Goal: Task Accomplishment & Management: Manage account settings

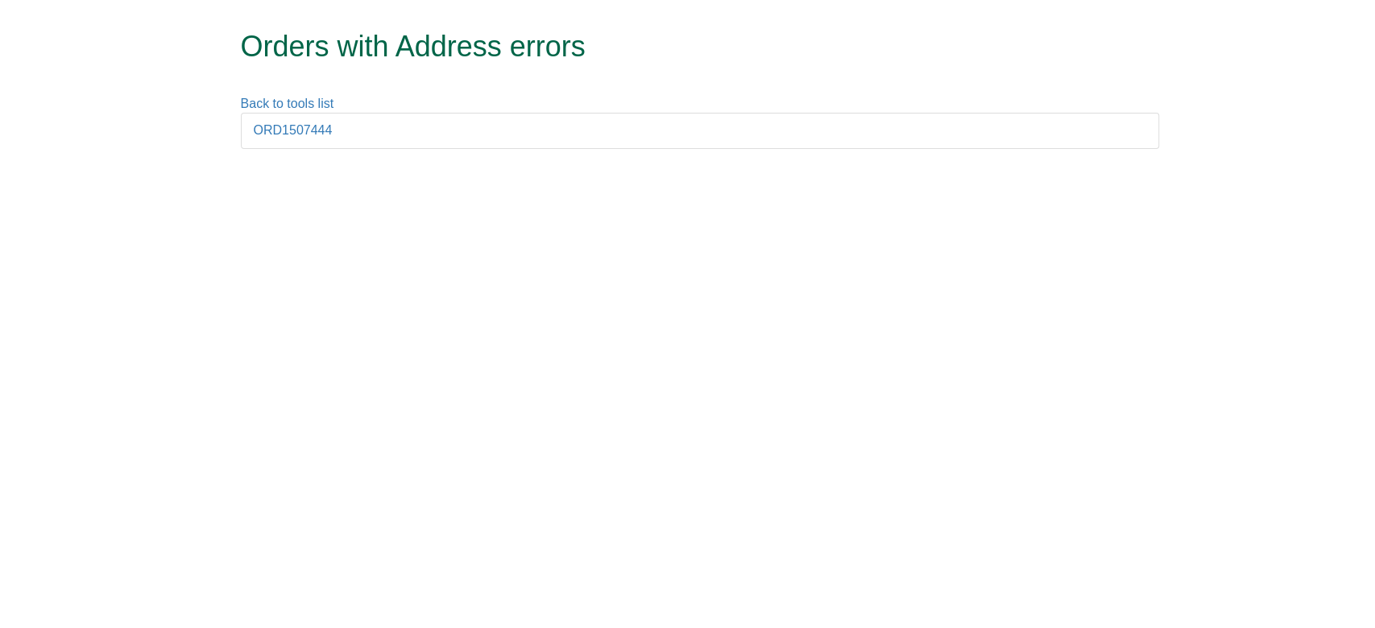
click at [606, 165] on html "Orders with Address errors Back to tools list ORD1507444" at bounding box center [687, 82] width 1375 height 165
click at [276, 130] on link "ORD1507444" at bounding box center [293, 130] width 79 height 14
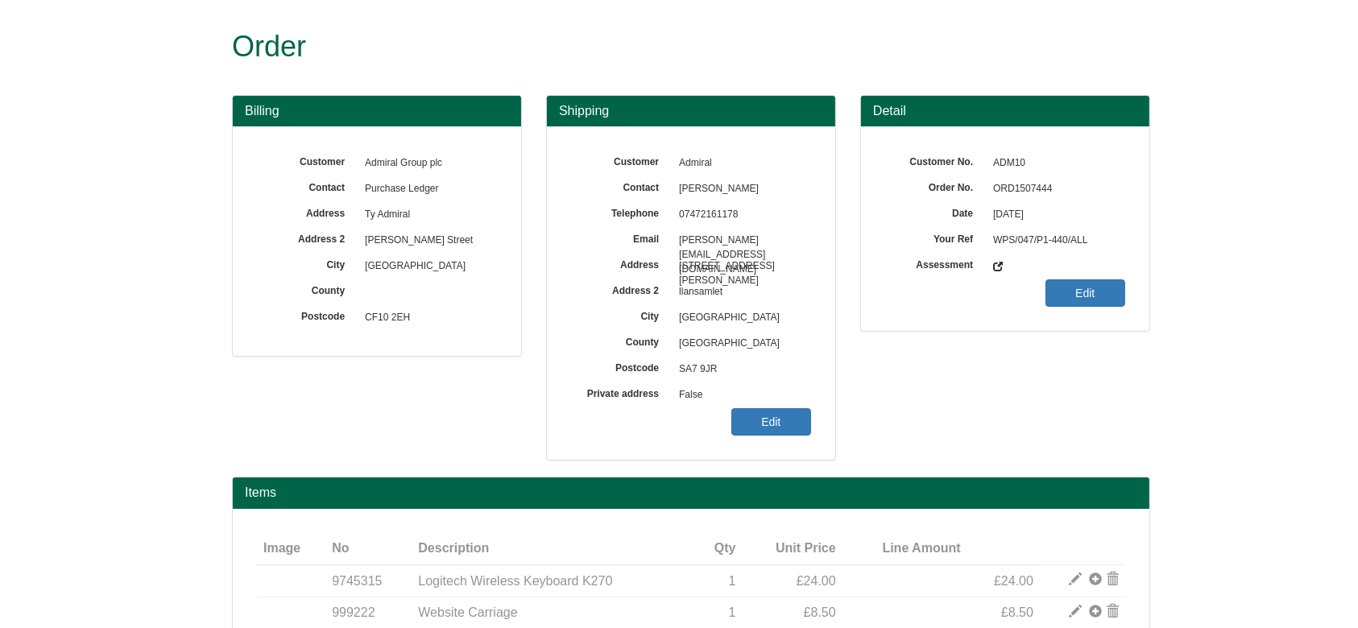
click at [1019, 181] on span "ORD1507444" at bounding box center [1055, 189] width 140 height 26
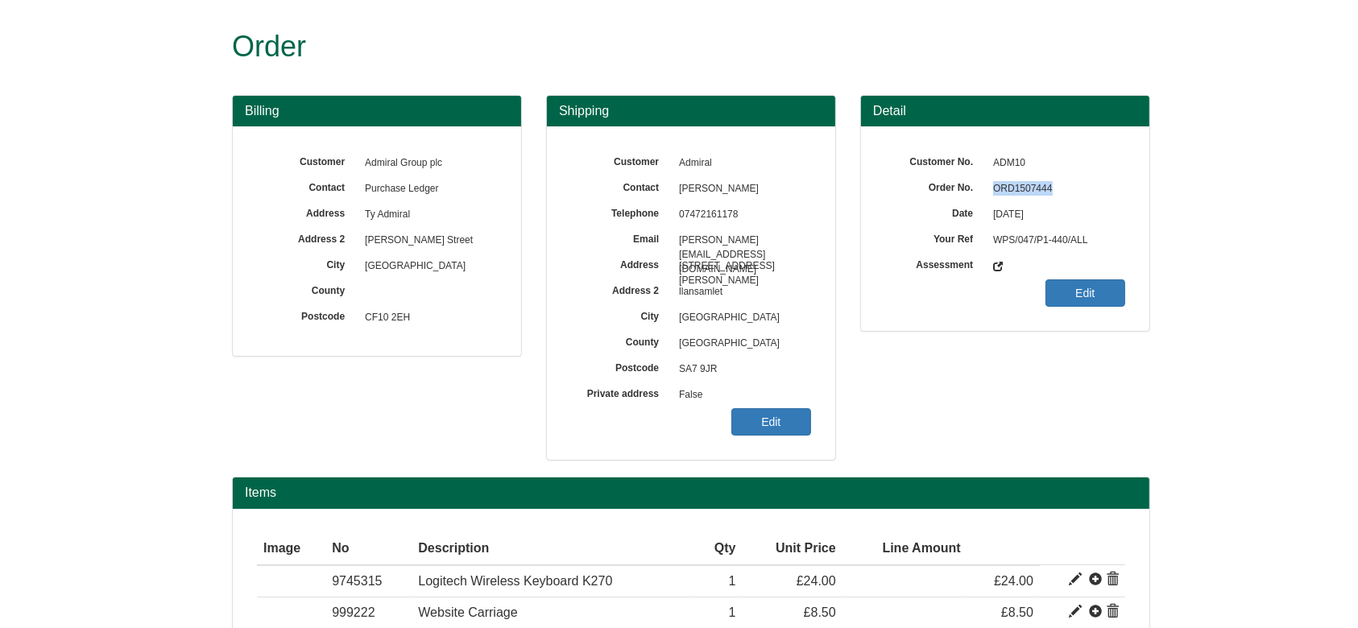
copy span "ORD1507444"
click at [765, 427] on link "Edit" at bounding box center [771, 421] width 80 height 27
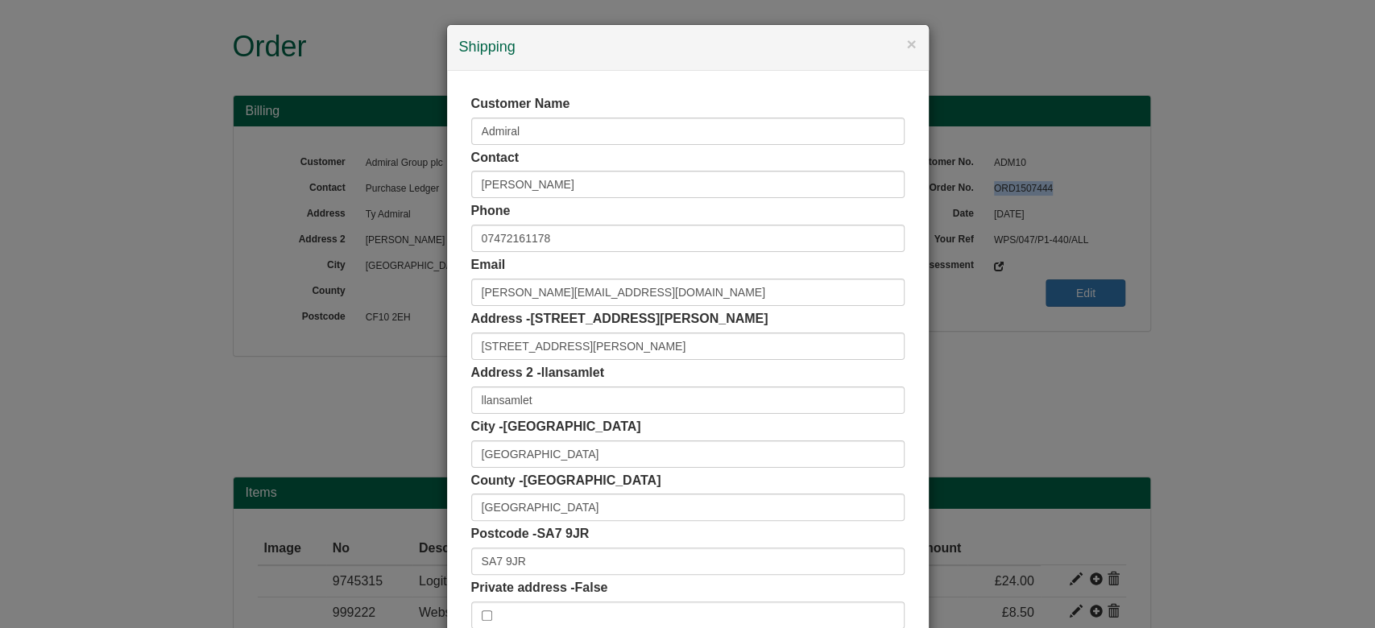
scroll to position [101, 0]
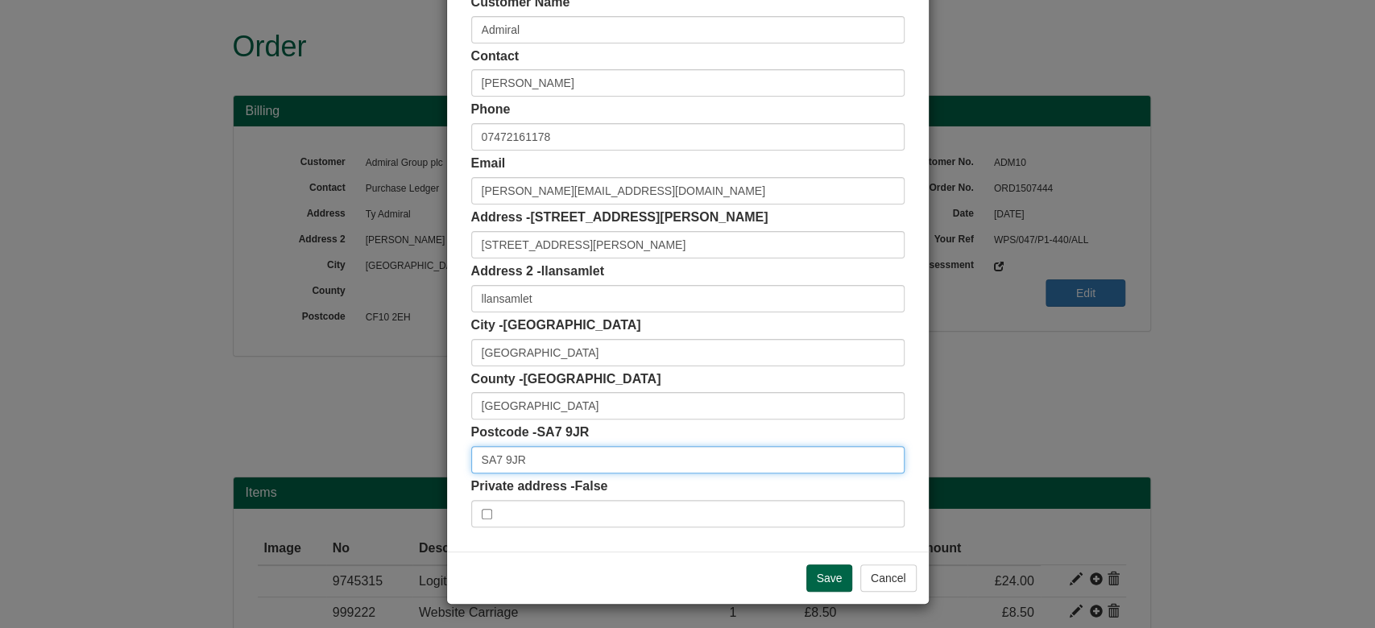
click at [618, 453] on input "SA7 9JR" at bounding box center [687, 459] width 433 height 27
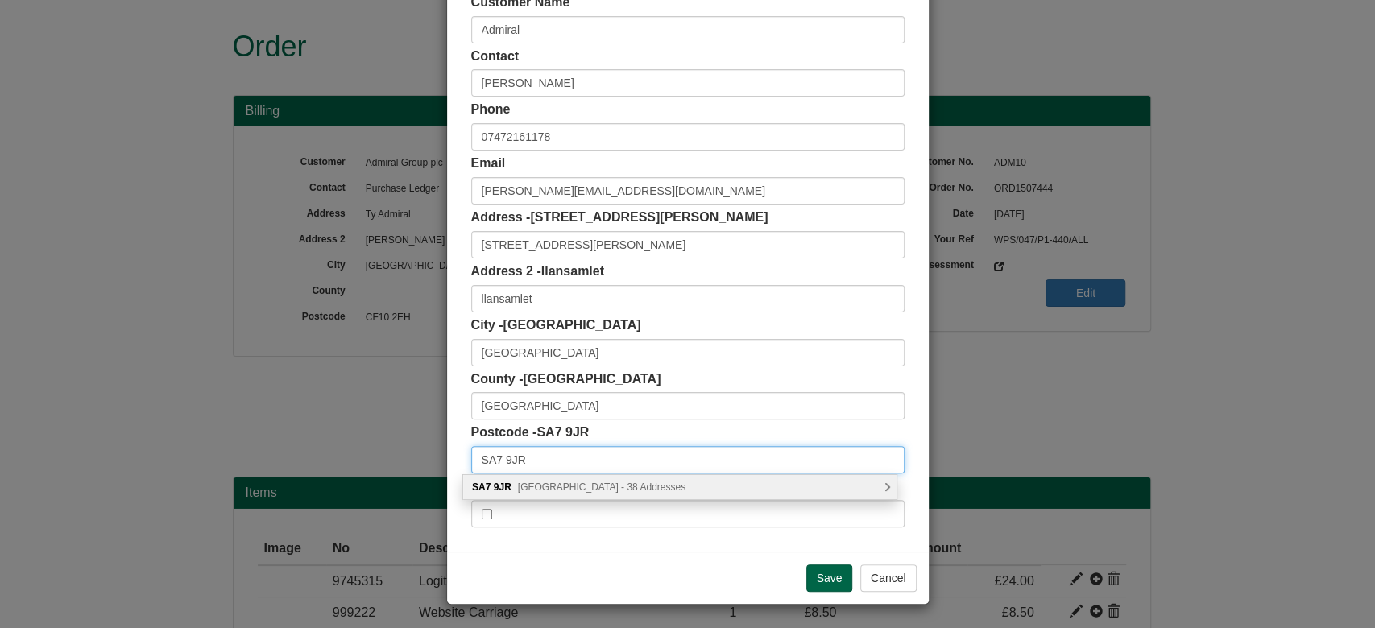
type input "SA7 9JR"
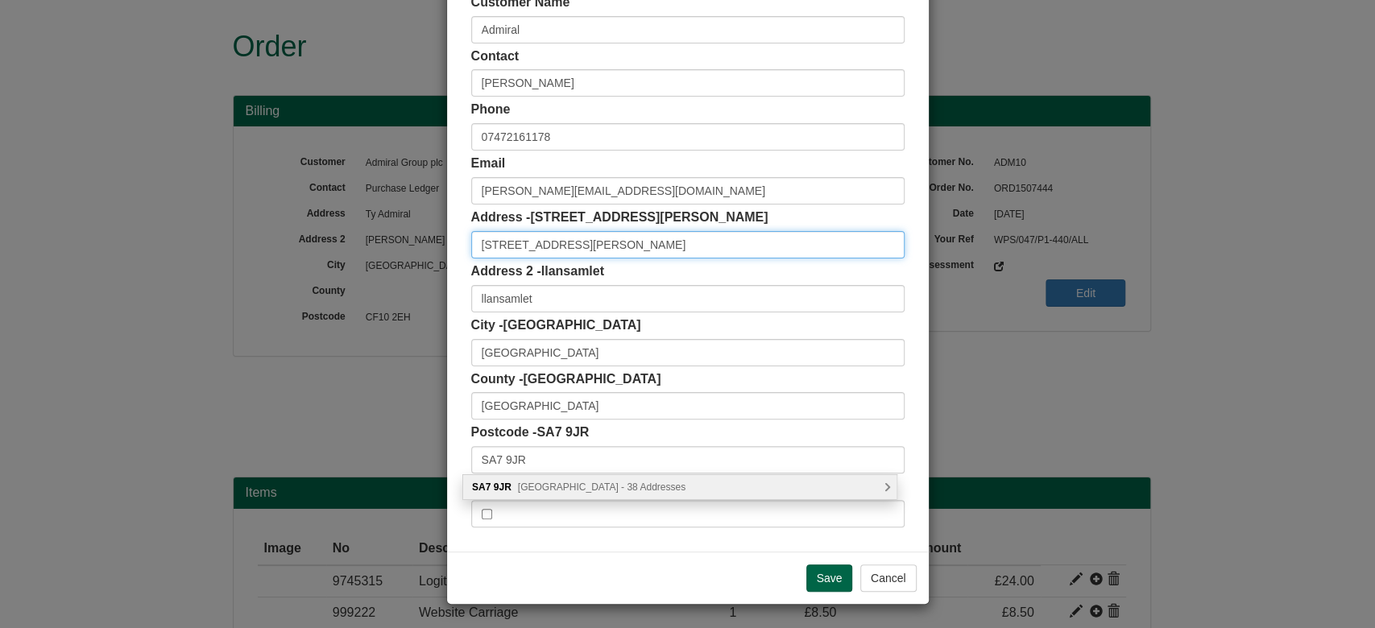
click at [602, 237] on input "297 Peniel Green Road" at bounding box center [687, 244] width 433 height 27
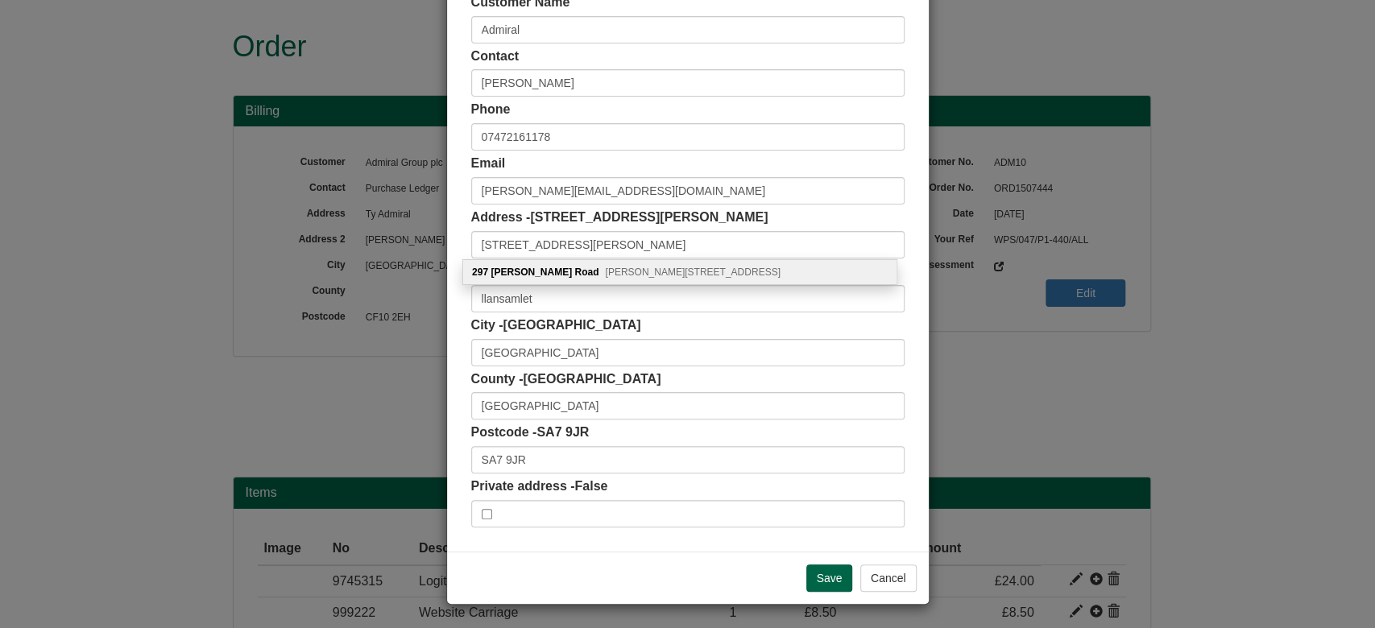
click at [715, 281] on div "297 Peniel Green Road Peniel Green, Swansea, SA7 9BJ" at bounding box center [679, 272] width 433 height 24
type input "297 Peniel Green Road"
type input "Peniel Green"
type input "SA7 9BJ"
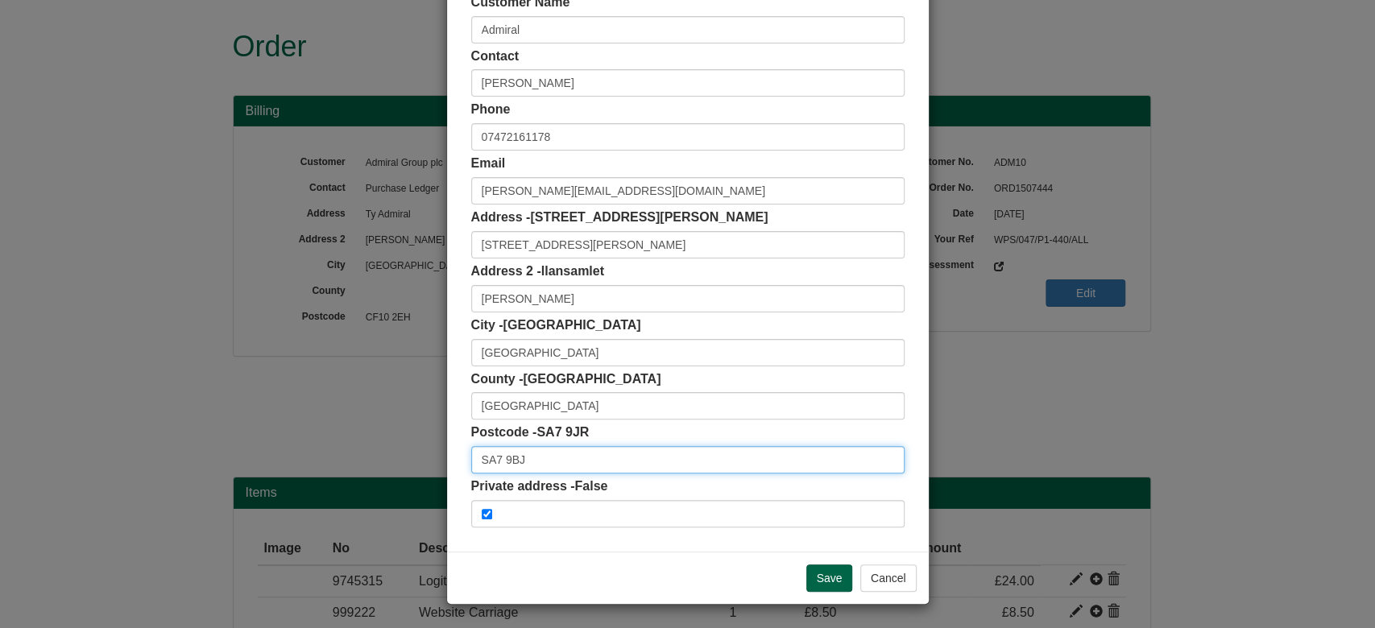
drag, startPoint x: 573, startPoint y: 465, endPoint x: 384, endPoint y: 458, distance: 188.6
click at [384, 458] on div "× Shipping Customer Name Admiral Contact joanne walker Phone 07472161178 Email …" at bounding box center [687, 314] width 1375 height 628
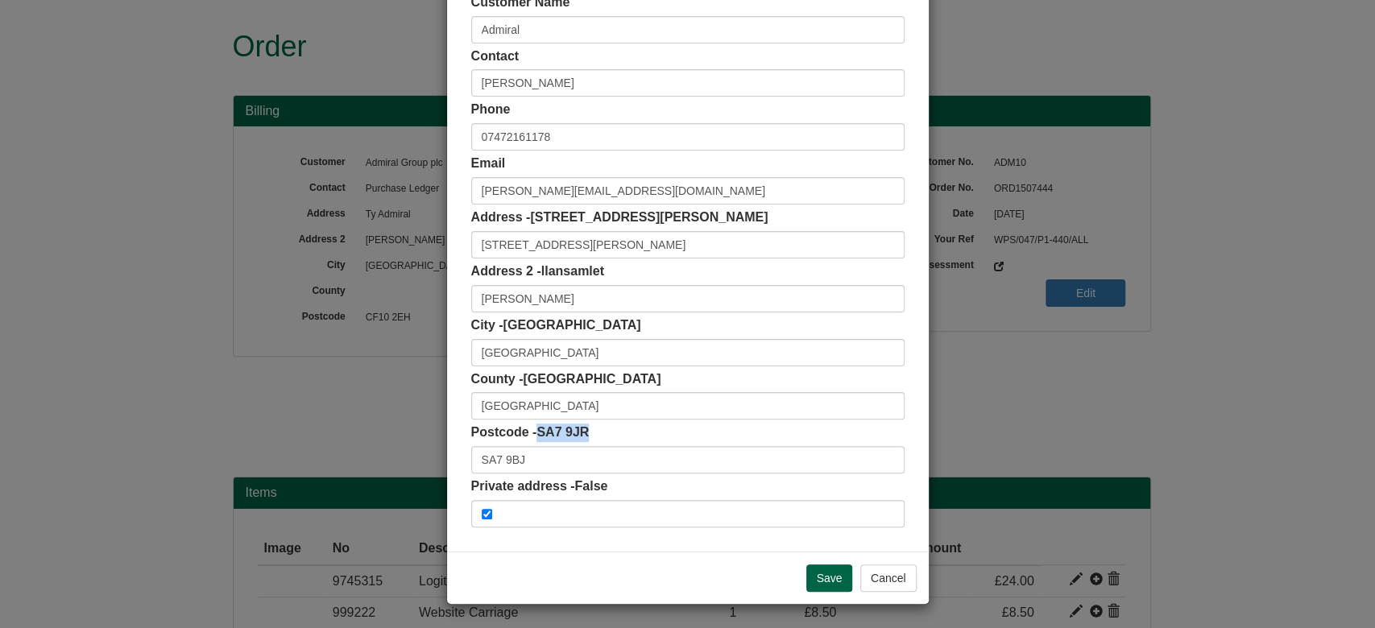
drag, startPoint x: 530, startPoint y: 432, endPoint x: 597, endPoint y: 434, distance: 66.9
click at [597, 434] on div "Postcode - SA7 9JR SA7 9BJ" at bounding box center [687, 449] width 433 height 50
copy span "SA7 9JR"
click at [830, 587] on input "Save" at bounding box center [829, 577] width 47 height 27
